Goal: Task Accomplishment & Management: Use online tool/utility

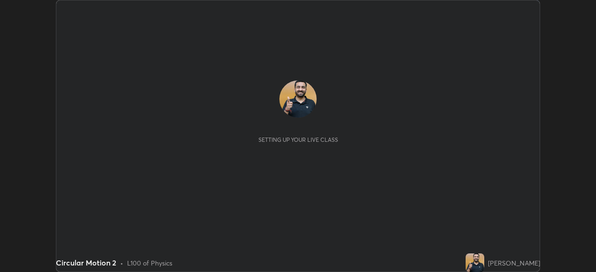
scroll to position [272, 596]
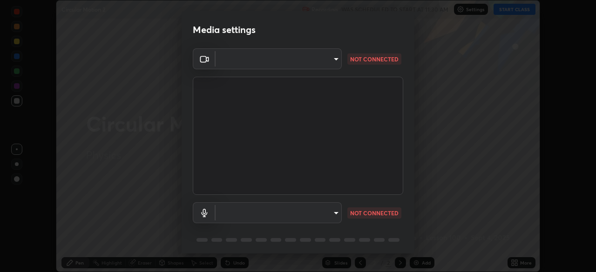
type input "495e9aafafa99ab02b2630cd73316b4ffac4e6b0a44c495734db4bb24564e739"
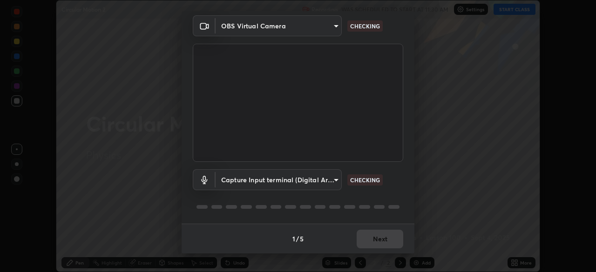
click at [255, 177] on body "Erase all Circular Motion 2 Recording WAS SCHEDULED TO START AT 11:30 AM Settin…" at bounding box center [298, 136] width 596 height 272
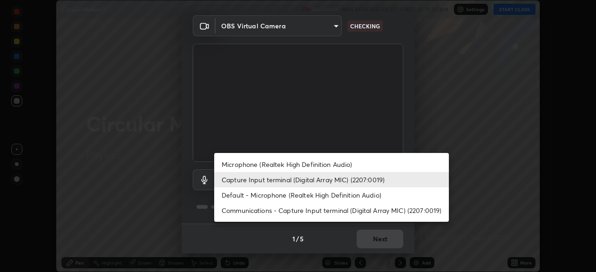
click at [247, 164] on li "Microphone (Realtek High Definition Audio)" at bounding box center [331, 164] width 235 height 15
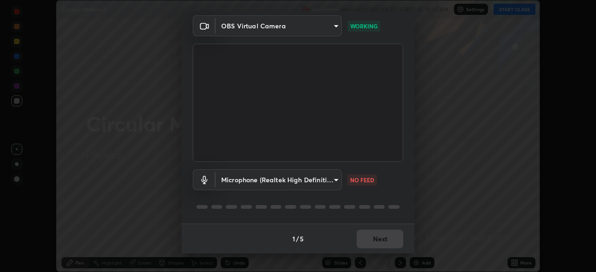
click at [327, 184] on body "Erase all Circular Motion 2 Recording WAS SCHEDULED TO START AT 11:30 AM Settin…" at bounding box center [298, 136] width 596 height 272
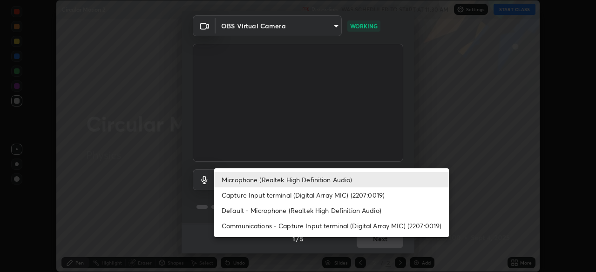
click at [301, 223] on li "Communications - Capture Input terminal (Digital Array MIC) (2207:0019)" at bounding box center [331, 225] width 235 height 15
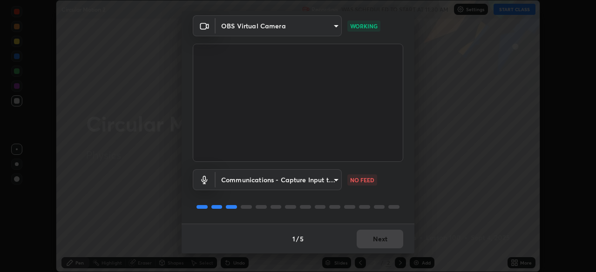
click at [309, 183] on body "Erase all Circular Motion 2 Recording WAS SCHEDULED TO START AT 11:30 AM Settin…" at bounding box center [298, 136] width 596 height 272
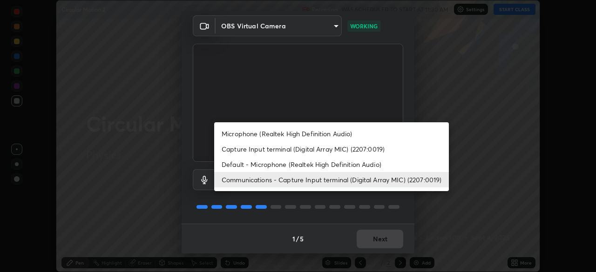
click at [303, 134] on li "Microphone (Realtek High Definition Audio)" at bounding box center [331, 133] width 235 height 15
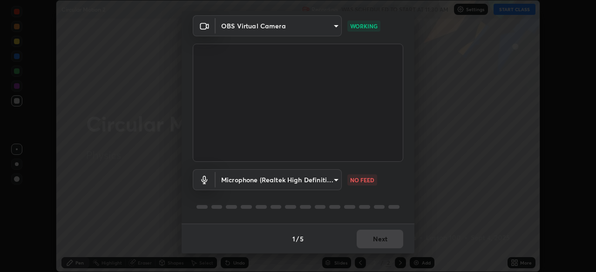
click at [232, 181] on body "Erase all Circular Motion 2 Recording WAS SCHEDULED TO START AT 11:30 AM Settin…" at bounding box center [298, 136] width 596 height 272
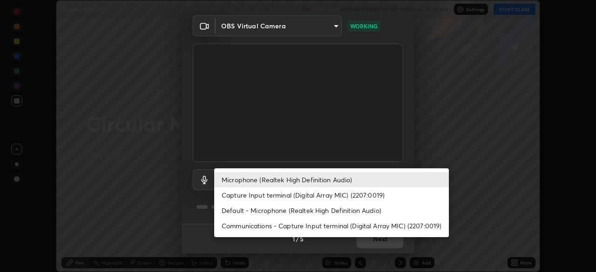
click at [240, 229] on li "Communications - Capture Input terminal (Digital Array MIC) (2207:0019)" at bounding box center [331, 225] width 235 height 15
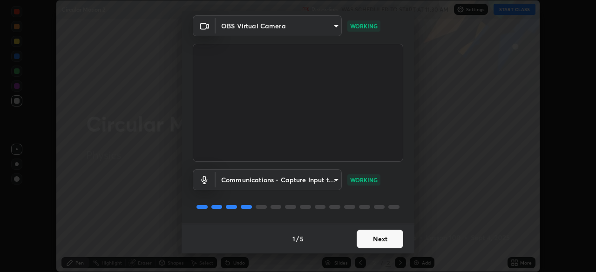
click at [259, 180] on body "Erase all Circular Motion 2 Recording WAS SCHEDULED TO START AT 11:30 AM Settin…" at bounding box center [298, 136] width 596 height 272
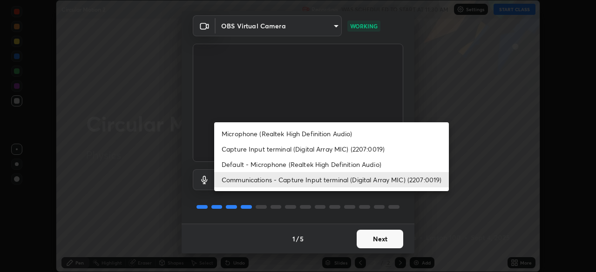
click at [288, 134] on li "Microphone (Realtek High Definition Audio)" at bounding box center [331, 133] width 235 height 15
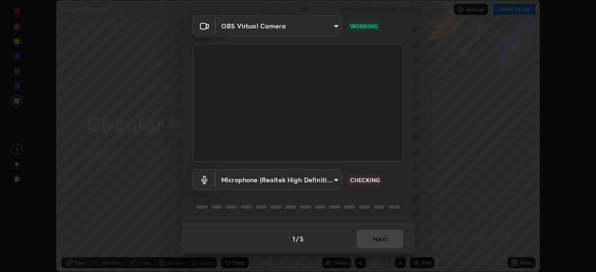
click at [271, 182] on body "Erase all Circular Motion 2 Recording WAS SCHEDULED TO START AT 11:30 AM Settin…" at bounding box center [298, 136] width 596 height 272
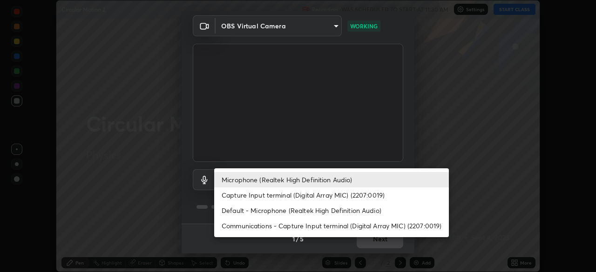
click at [251, 211] on li "Default - Microphone (Realtek High Definition Audio)" at bounding box center [331, 210] width 235 height 15
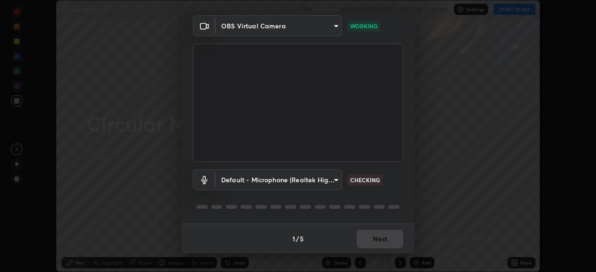
click at [256, 179] on body "Erase all Circular Motion 2 Recording WAS SCHEDULED TO START AT 11:30 AM Settin…" at bounding box center [298, 136] width 596 height 272
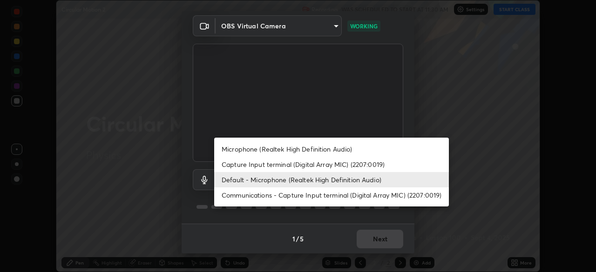
click at [257, 151] on li "Microphone (Realtek High Definition Audio)" at bounding box center [331, 148] width 235 height 15
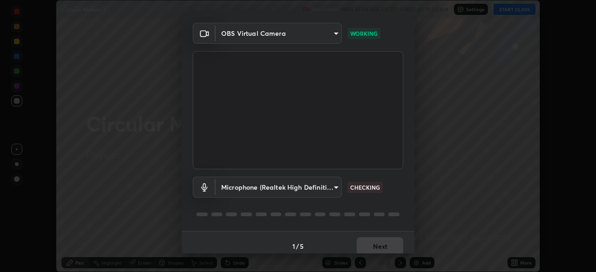
scroll to position [33, 0]
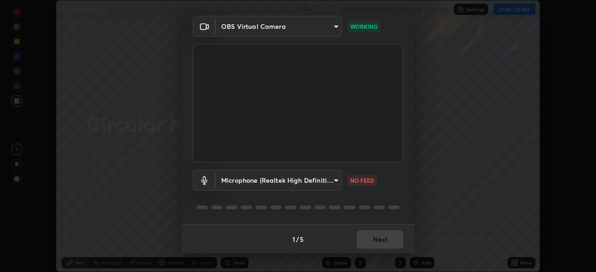
click at [324, 179] on body "Erase all Circular Motion 2 Recording WAS SCHEDULED TO START AT 11:30 AM Settin…" at bounding box center [298, 136] width 596 height 272
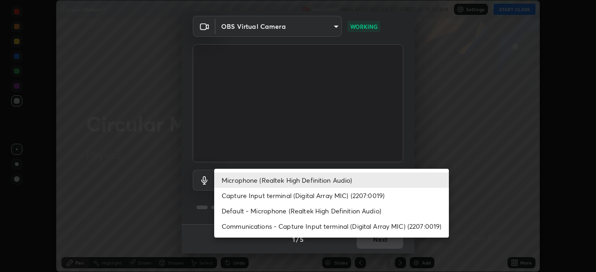
click at [261, 229] on li "Communications - Capture Input terminal (Digital Array MIC) (2207:0019)" at bounding box center [331, 226] width 235 height 15
type input "communications"
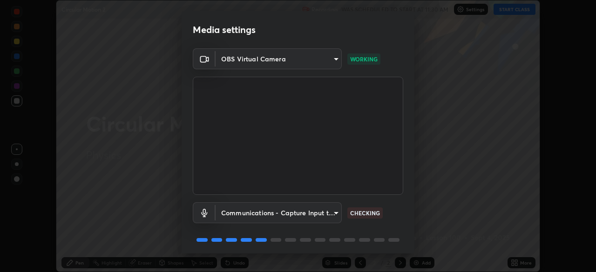
scroll to position [33, 0]
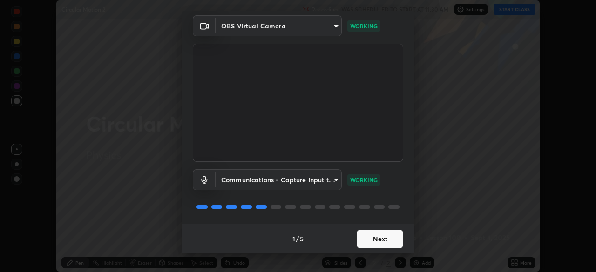
click at [367, 239] on button "Next" at bounding box center [379, 239] width 47 height 19
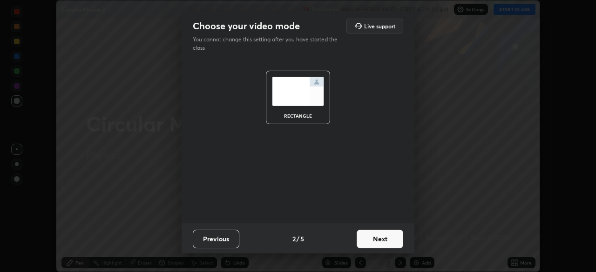
click at [370, 238] on button "Next" at bounding box center [379, 239] width 47 height 19
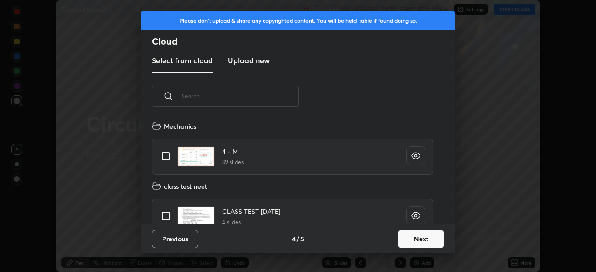
click at [400, 237] on button "Next" at bounding box center [420, 239] width 47 height 19
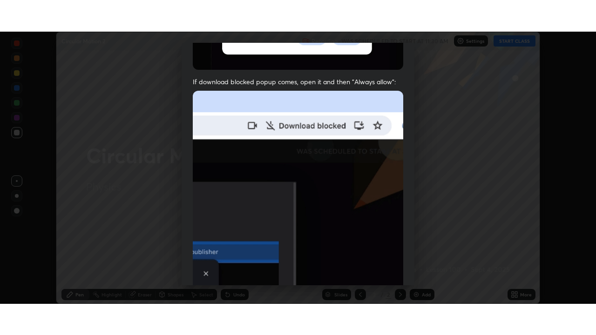
scroll to position [223, 0]
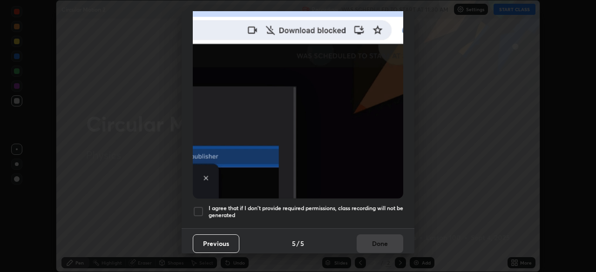
click at [344, 205] on h5 "I agree that if I don't provide required permissions, class recording will not …" at bounding box center [305, 212] width 195 height 14
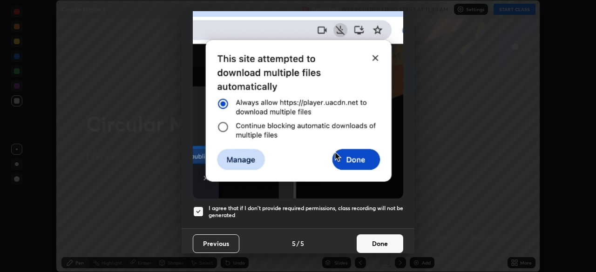
click at [371, 237] on button "Done" at bounding box center [379, 244] width 47 height 19
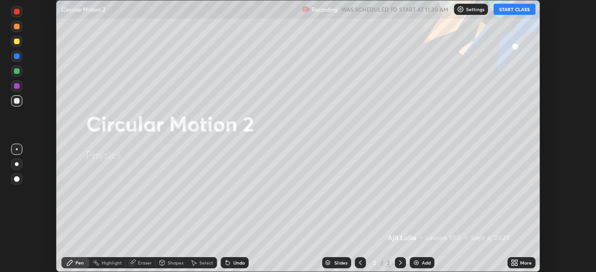
click at [496, 10] on button "START CLASS" at bounding box center [514, 9] width 42 height 11
click at [516, 261] on icon at bounding box center [516, 261] width 2 height 2
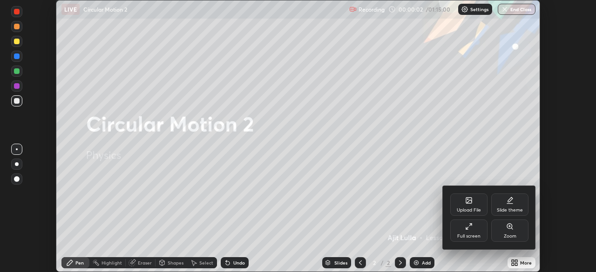
click at [479, 228] on div "Full screen" at bounding box center [468, 231] width 37 height 22
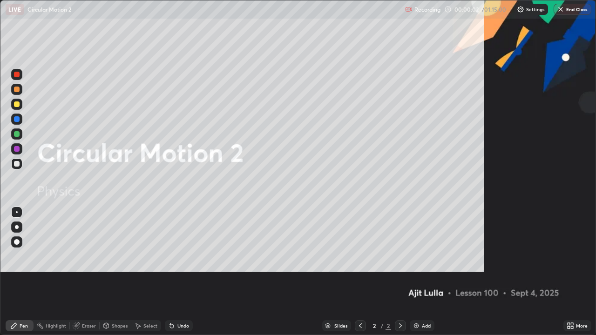
scroll to position [335, 596]
